Goal: Task Accomplishment & Management: Manage account settings

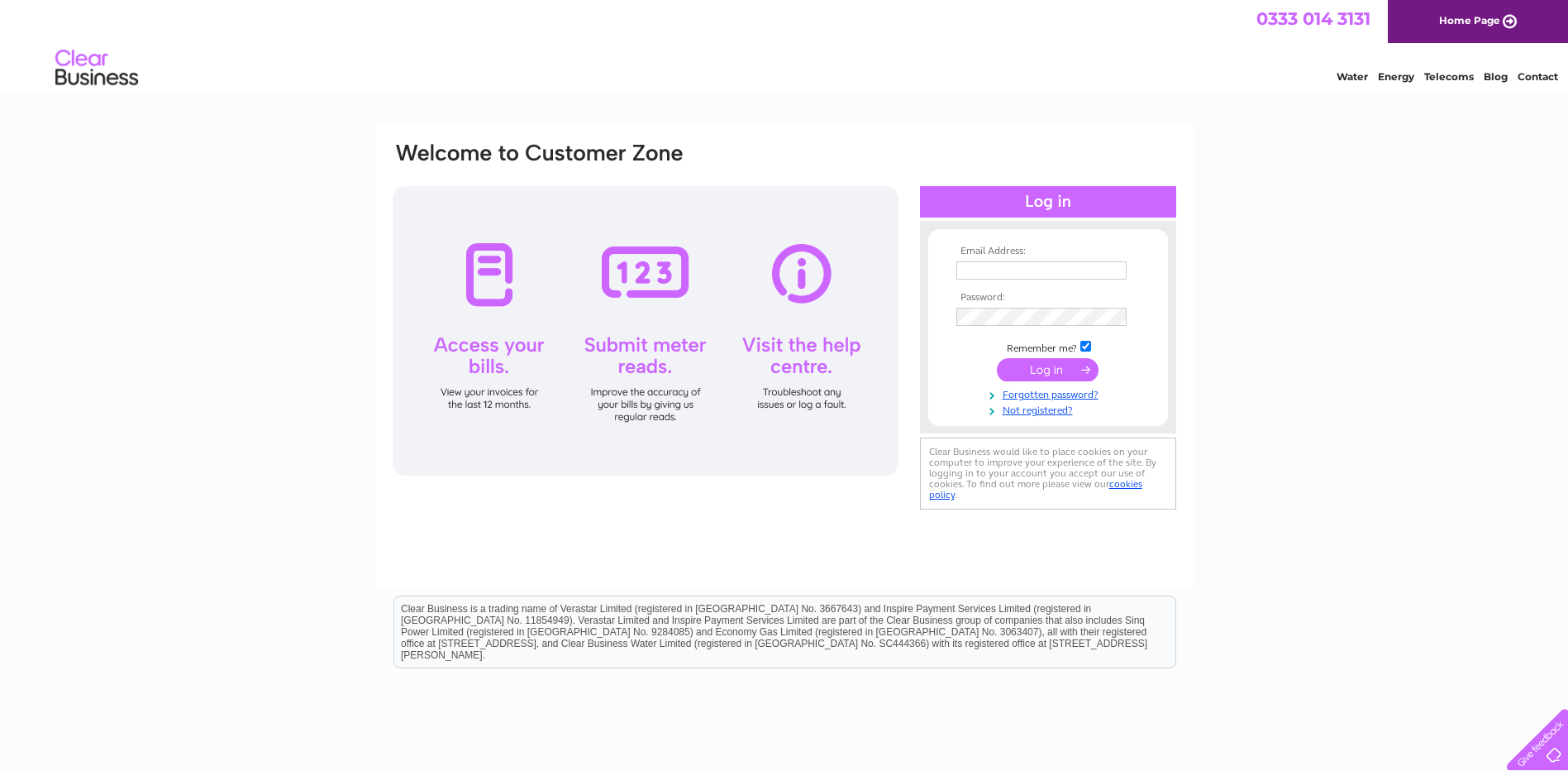
click at [983, 278] on input "text" at bounding box center [1041, 270] width 170 height 18
type input "accounts@rootsfruitsandflowers.com"
click at [1085, 345] on input "checkbox" at bounding box center [1085, 346] width 11 height 11
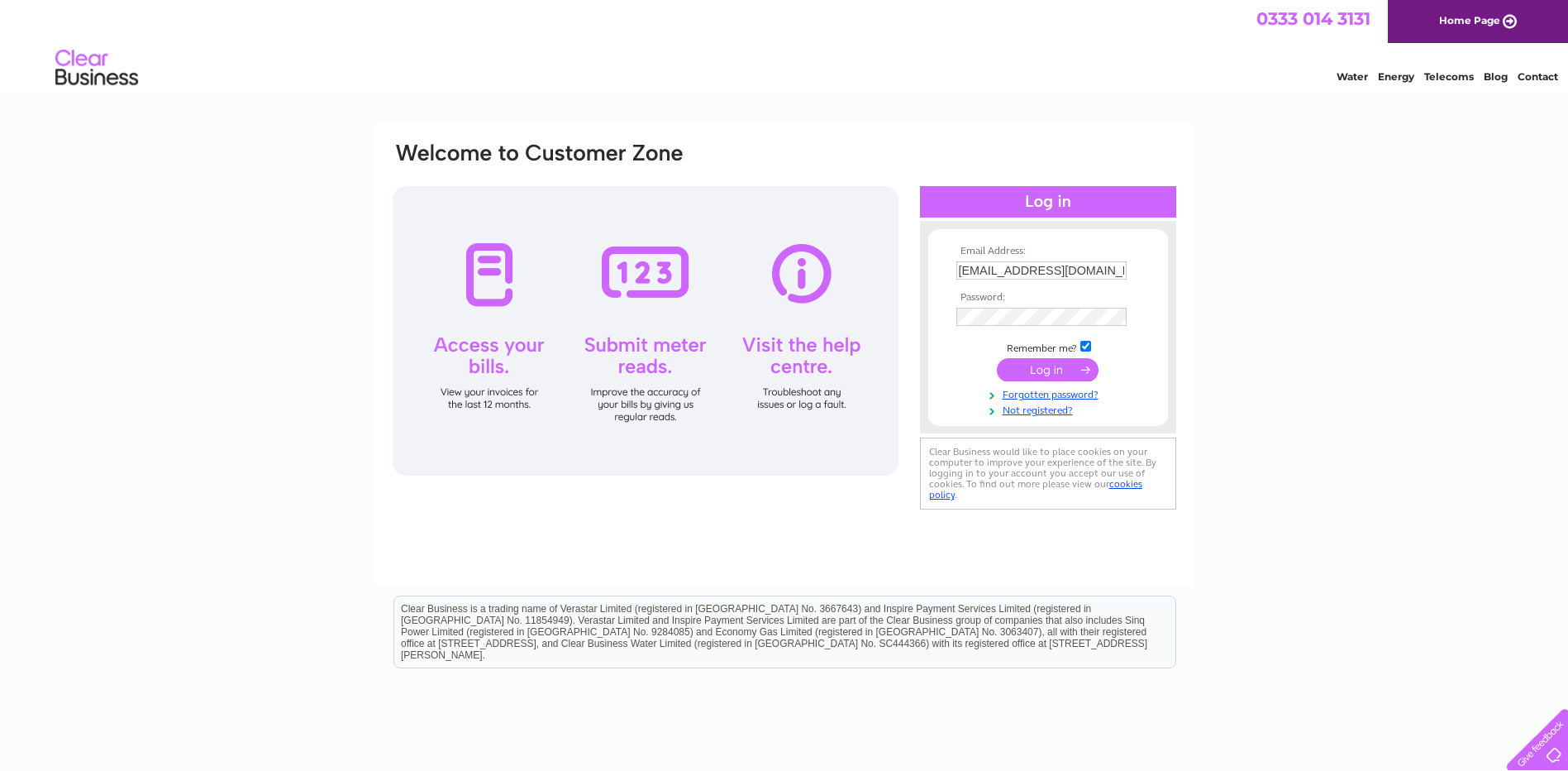
checkbox input "false"
click at [1034, 364] on input "submit" at bounding box center [1048, 369] width 102 height 23
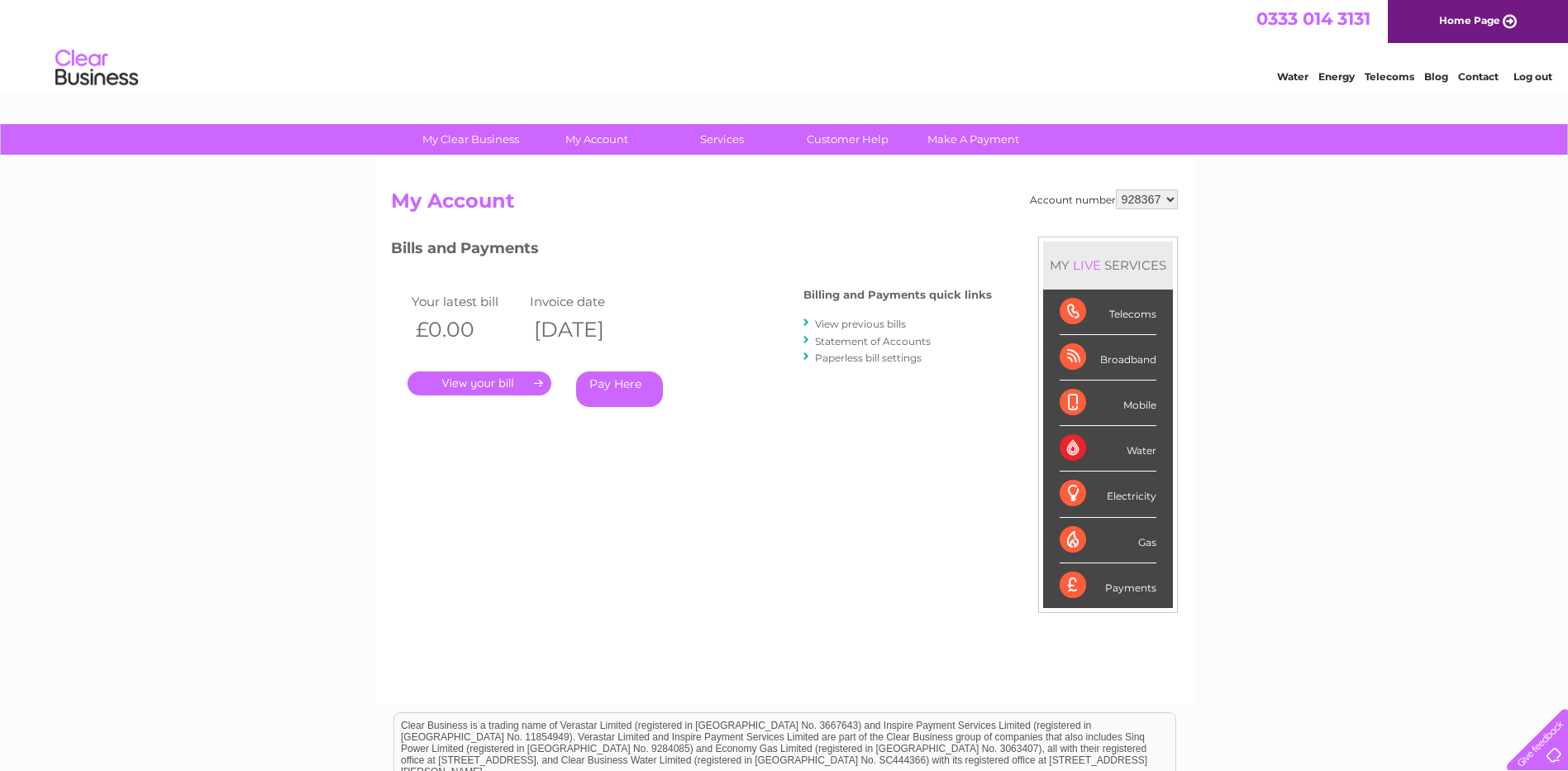
click at [1169, 197] on select "928367 935113 935114 935115" at bounding box center [1147, 199] width 62 height 20
select select "935113"
click at [1116, 190] on select "928367 935113 935114 935115" at bounding box center [1147, 199] width 62 height 20
click at [486, 380] on link "." at bounding box center [479, 383] width 144 height 24
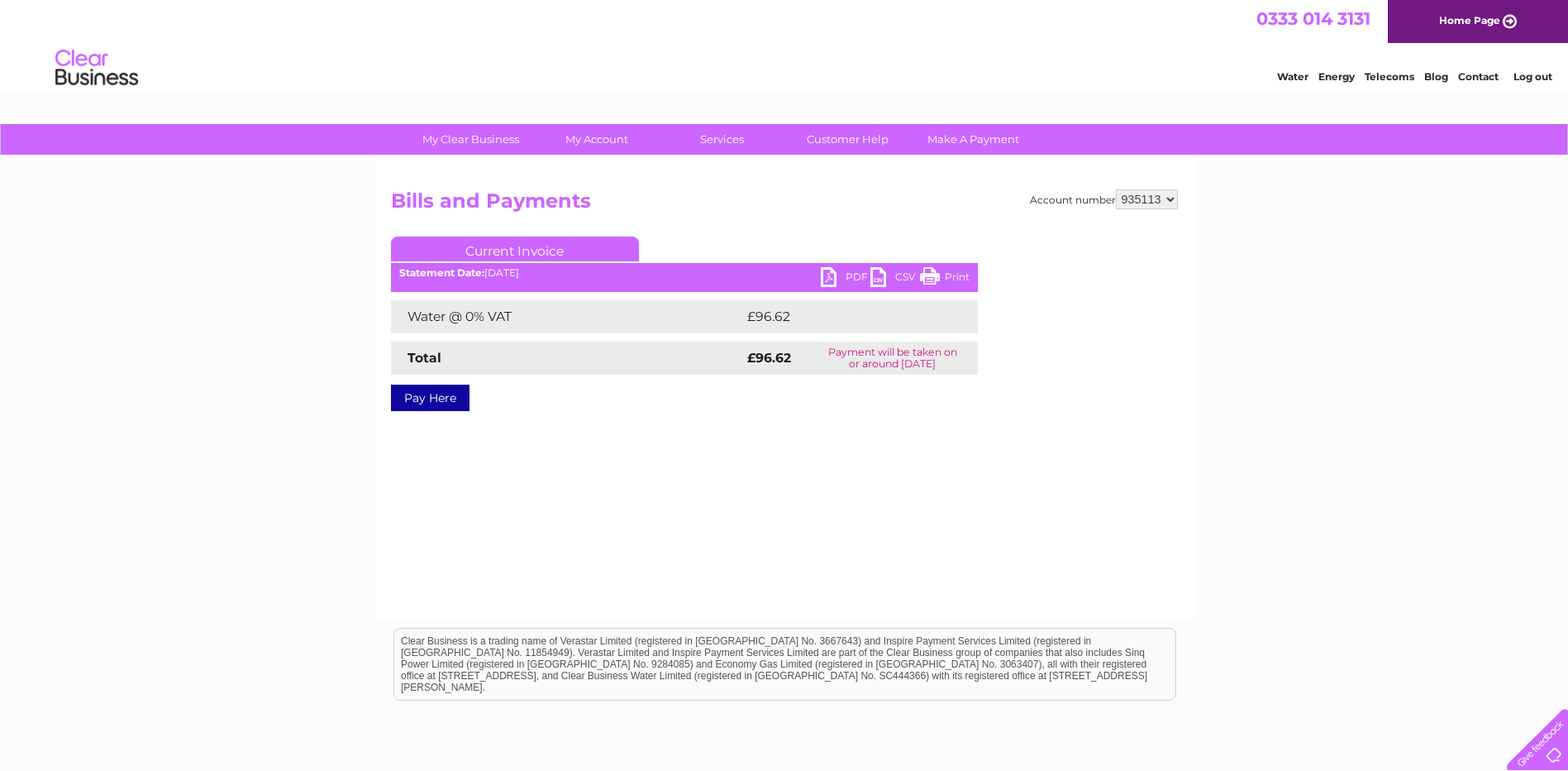
click at [843, 275] on link "PDF" at bounding box center [846, 279] width 50 height 24
click at [1169, 197] on select "928367 935113 935114 935115" at bounding box center [1147, 199] width 62 height 20
click at [1116, 190] on select "928367 935113 935114 935115" at bounding box center [1147, 199] width 62 height 20
click at [848, 274] on link "PDF" at bounding box center [846, 279] width 50 height 24
click at [827, 278] on link "PDF" at bounding box center [846, 279] width 50 height 24
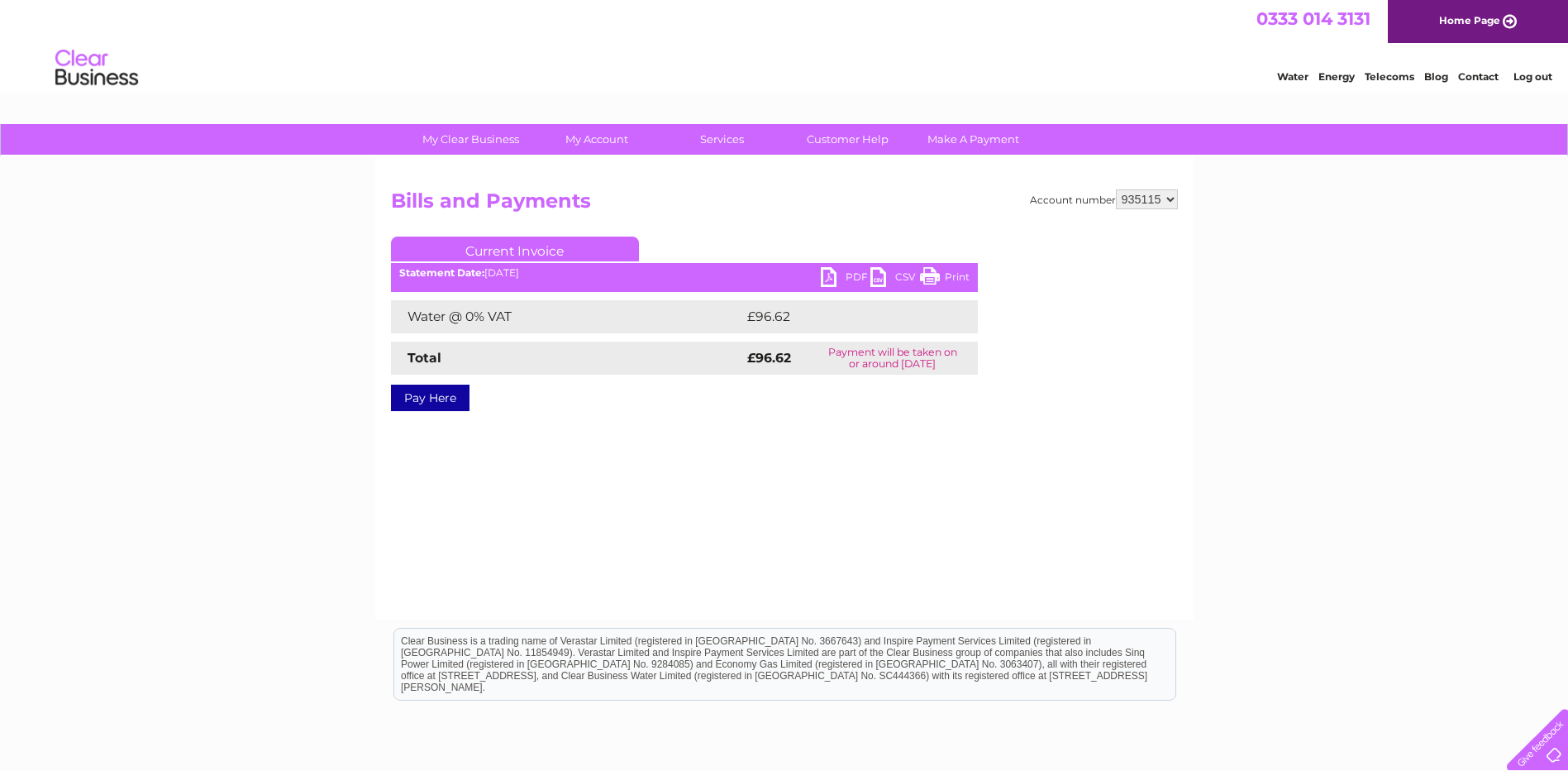
click at [1172, 202] on select "928367 935113 935114 935115" at bounding box center [1147, 199] width 62 height 20
select select "935113"
click at [1116, 190] on select "928367 935113 935114 935115" at bounding box center [1147, 199] width 62 height 20
click at [846, 274] on link "PDF" at bounding box center [846, 279] width 50 height 24
click at [1169, 200] on select "928367 935113 935114 935115" at bounding box center [1147, 199] width 62 height 20
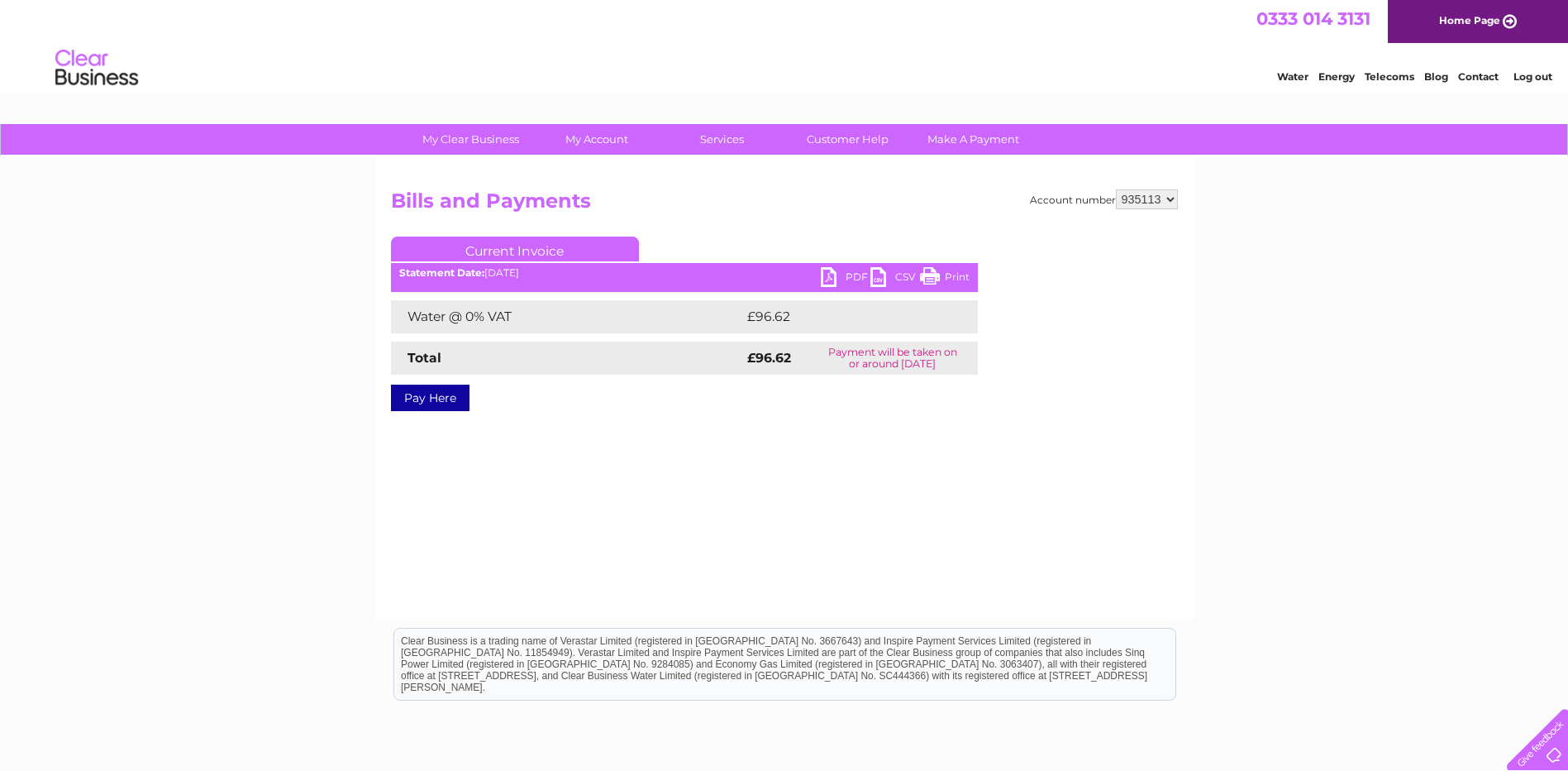
select select "935114"
click at [1116, 190] on select "928367 935113 935114 935115" at bounding box center [1147, 199] width 62 height 20
click at [848, 275] on link "PDF" at bounding box center [846, 279] width 50 height 24
click at [1172, 200] on select "928367 935113 935114 935115" at bounding box center [1147, 199] width 62 height 20
select select "935115"
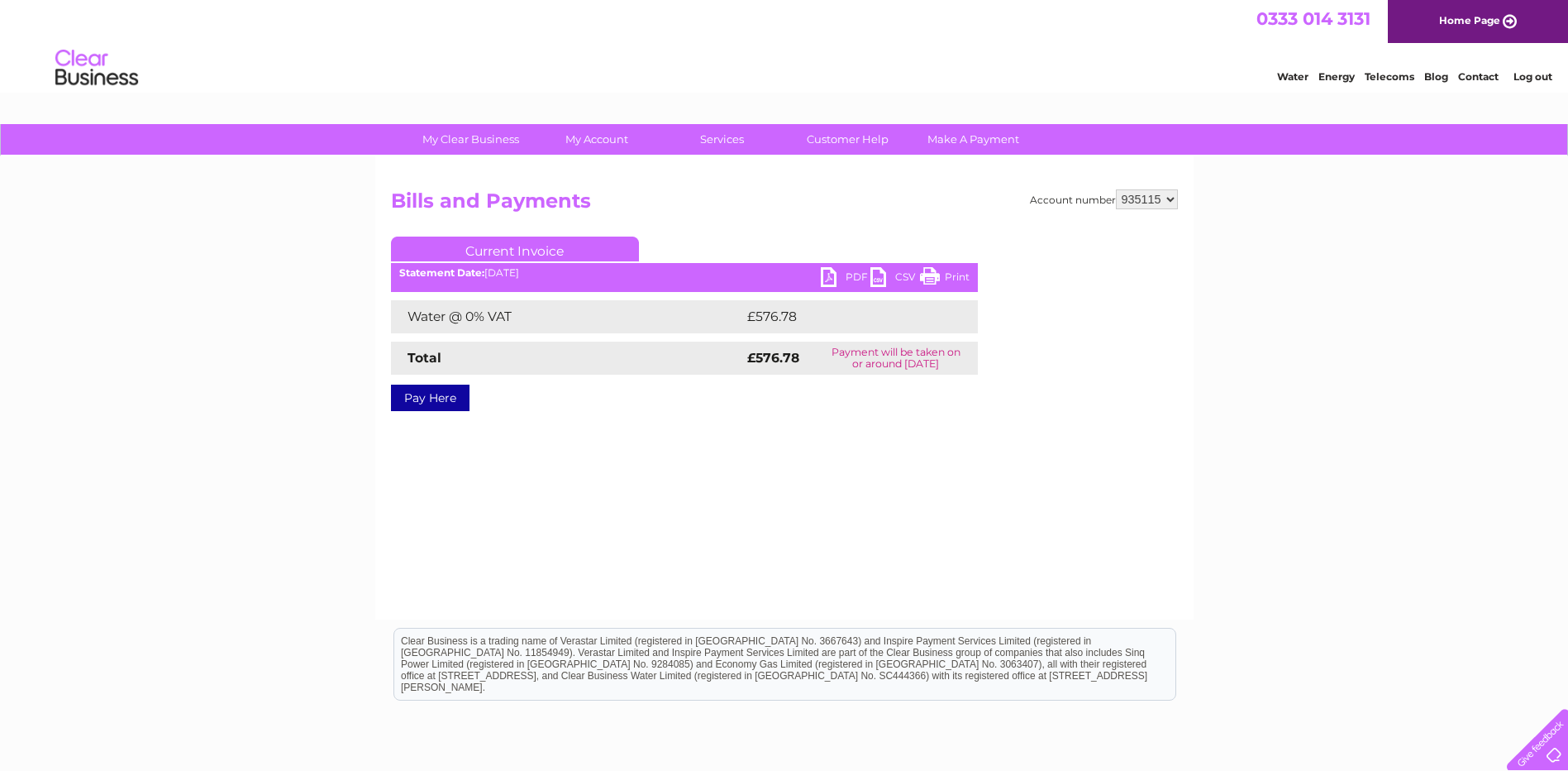
click at [1116, 190] on select "928367 935113 935114 935115" at bounding box center [1147, 199] width 62 height 20
click at [841, 272] on link "PDF" at bounding box center [846, 279] width 50 height 24
click at [1548, 77] on link "Log out" at bounding box center [1532, 76] width 38 height 13
